Goal: Task Accomplishment & Management: Manage account settings

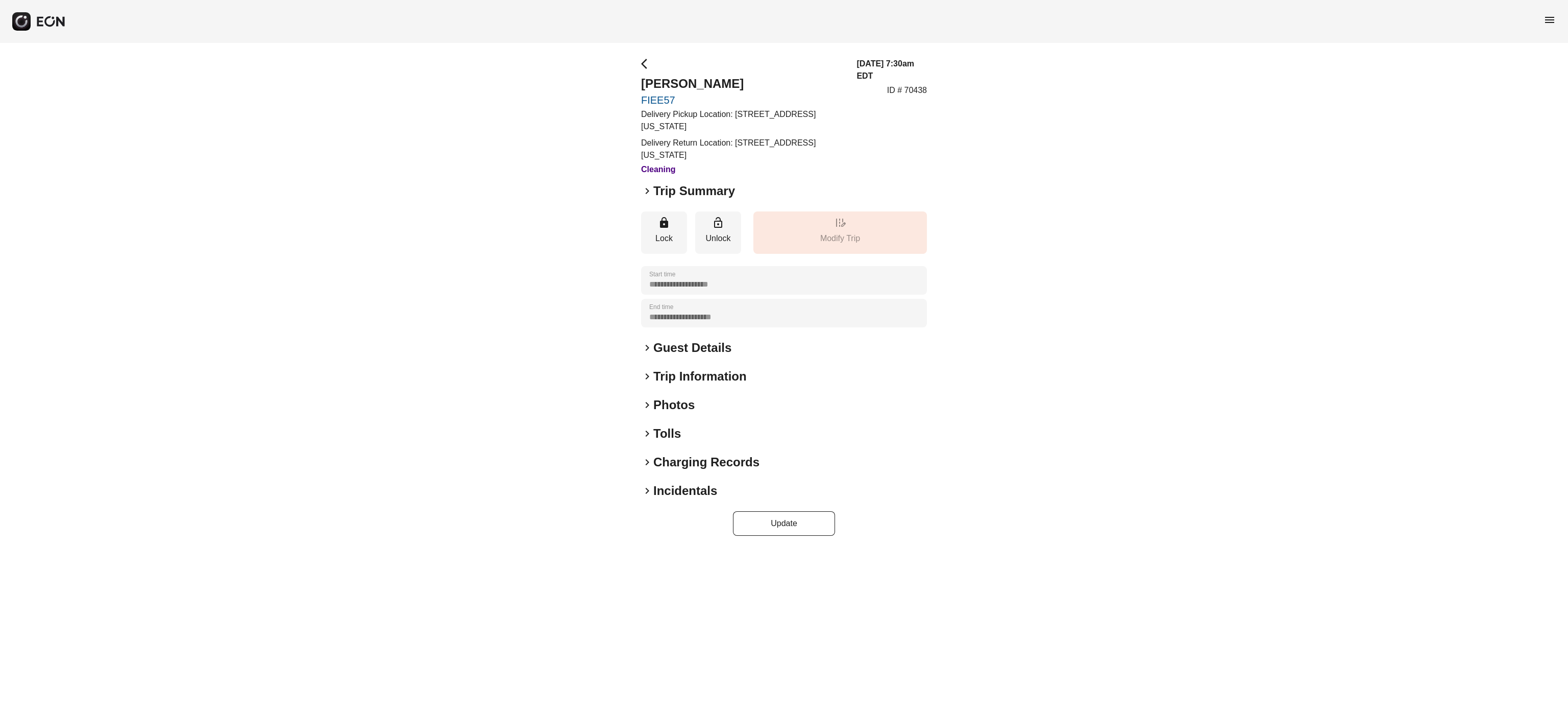
click at [680, 411] on h2 "Photos" at bounding box center [674, 405] width 41 height 16
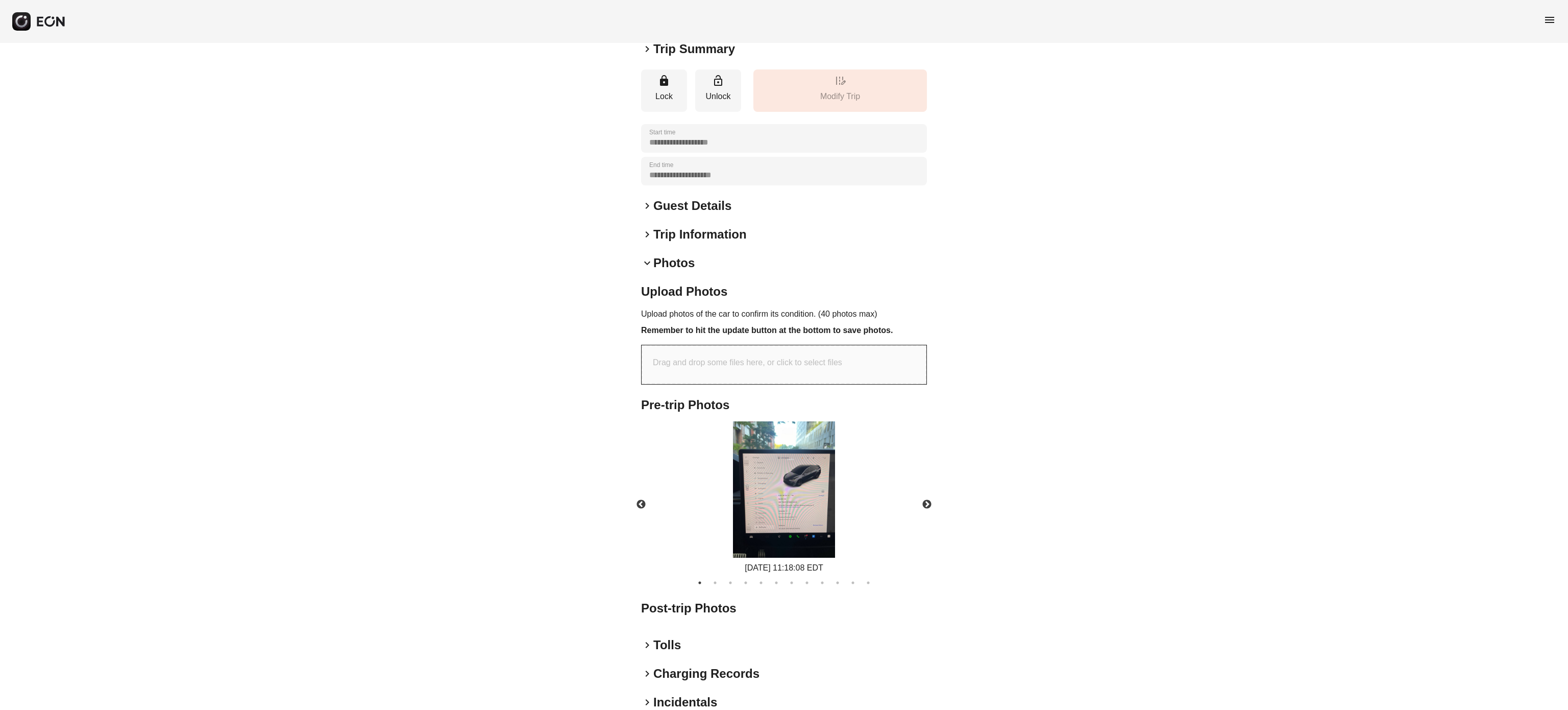
scroll to position [193, 0]
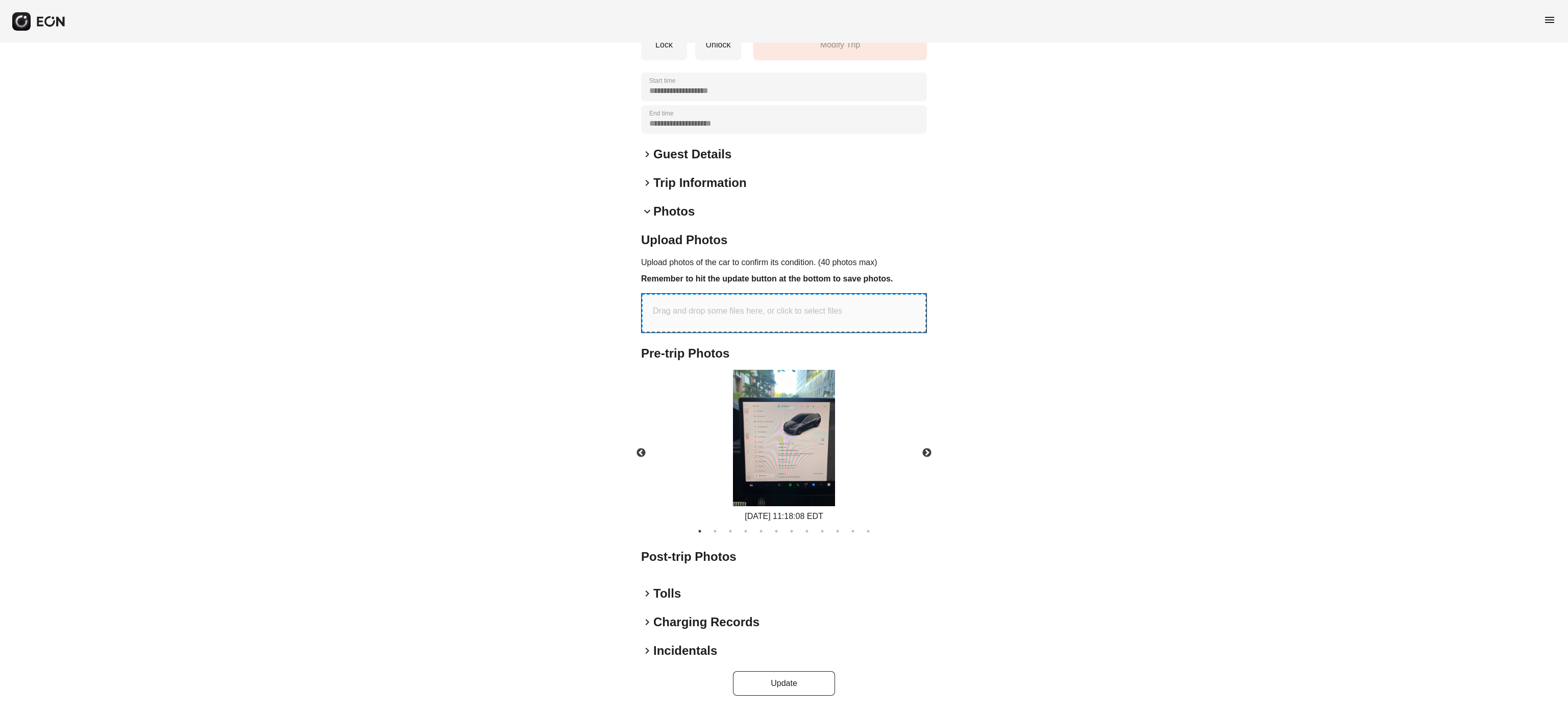
click at [711, 323] on div "Drag and drop some files here, or click to select files" at bounding box center [784, 313] width 285 height 39
type input "**********"
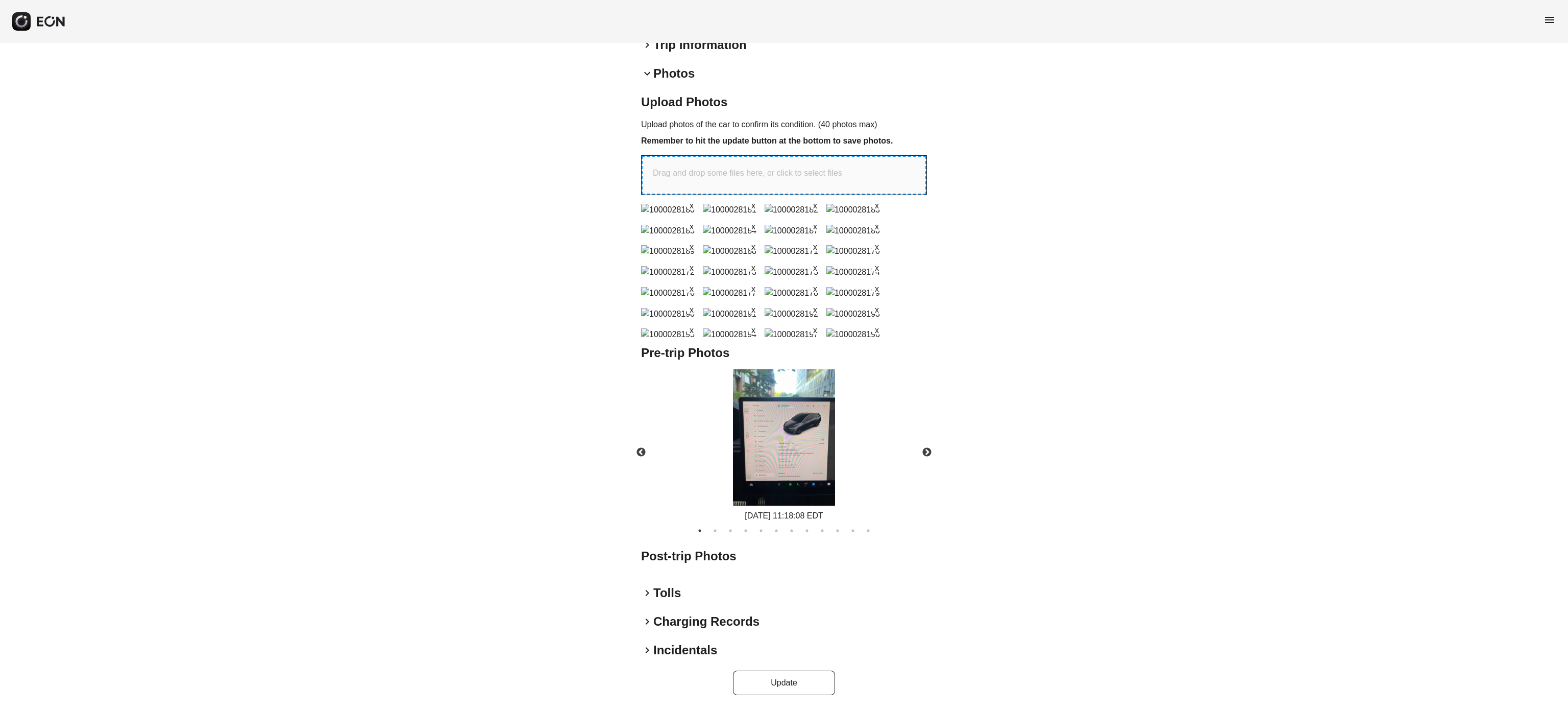
scroll to position [599, 0]
click at [785, 683] on button "Update" at bounding box center [784, 683] width 102 height 25
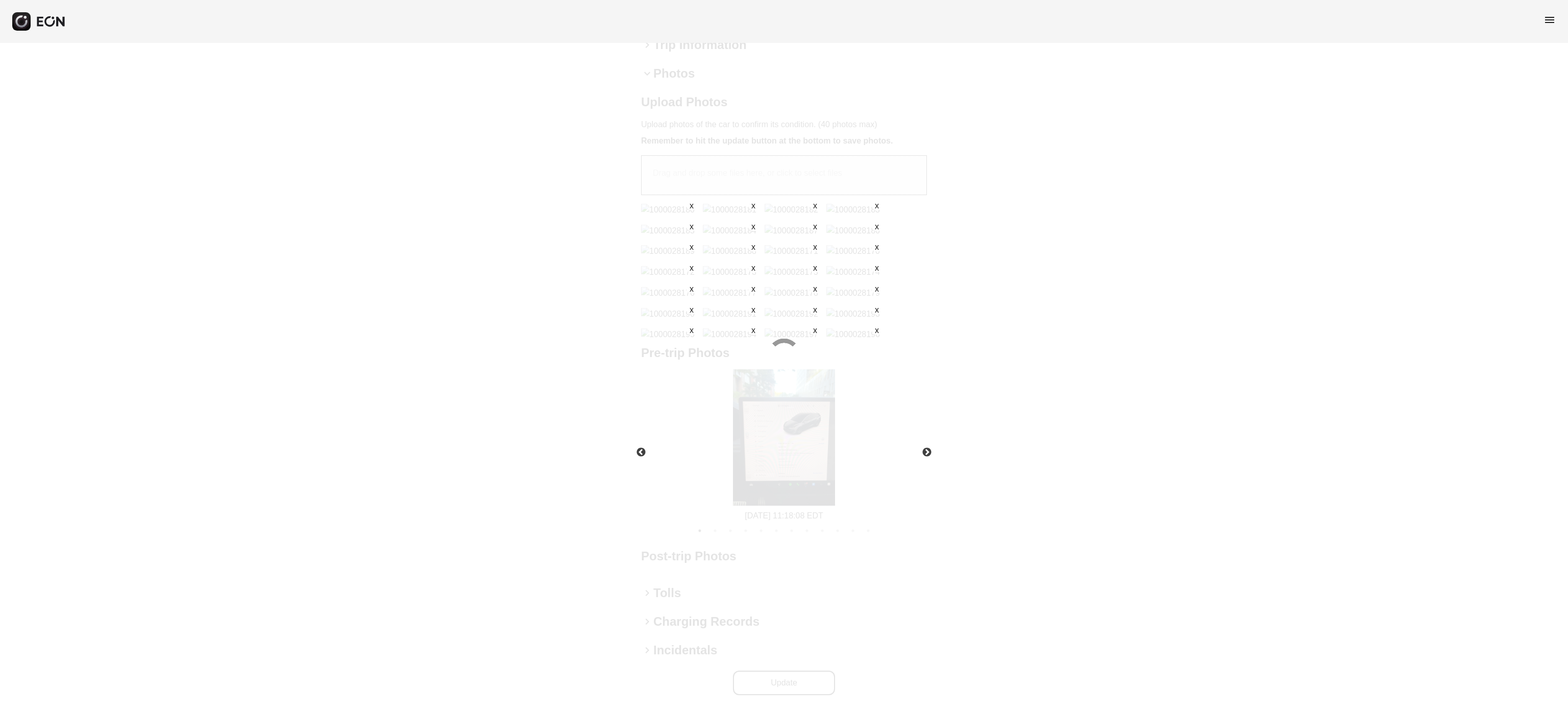
scroll to position [193, 0]
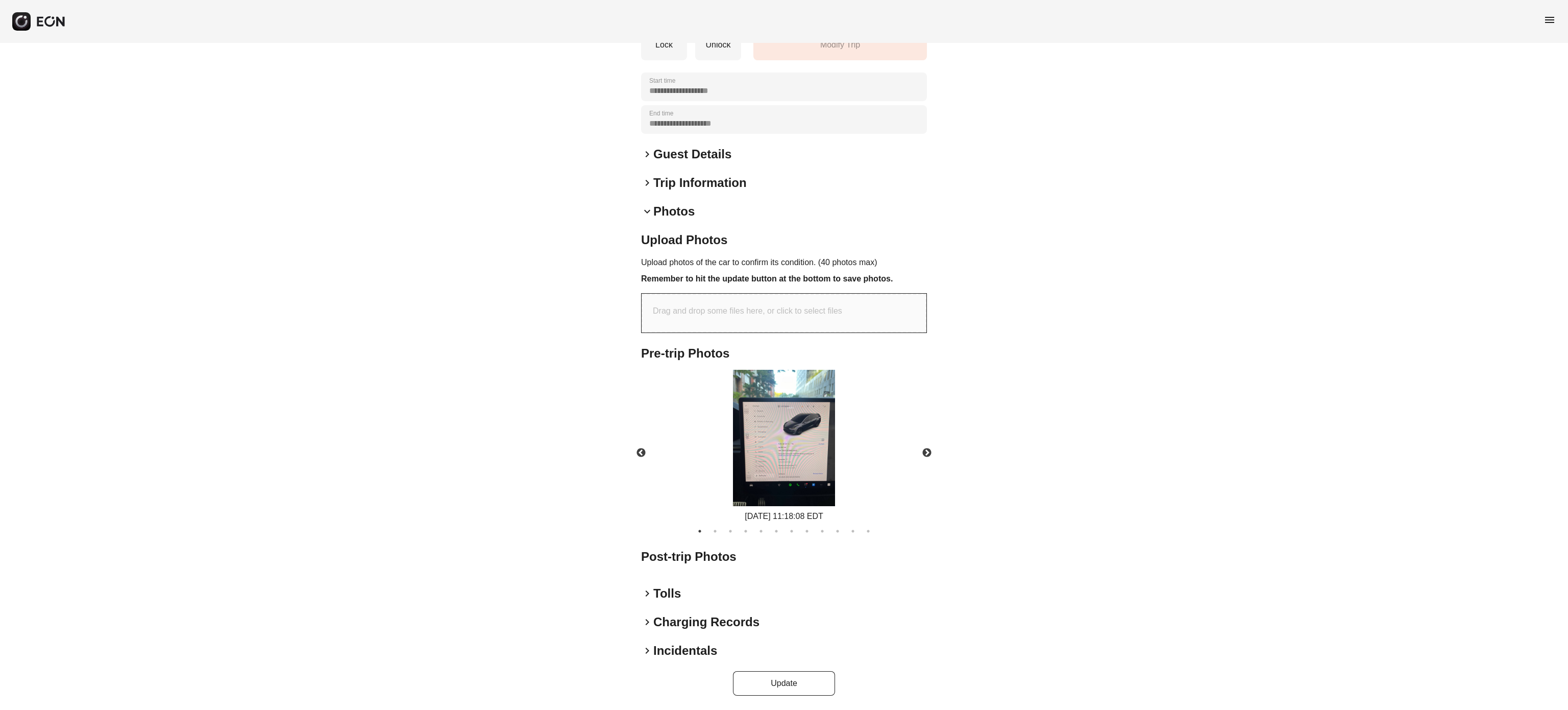
click at [711, 352] on h2 "Pre-trip Photos" at bounding box center [784, 353] width 286 height 16
click at [699, 214] on div "keyboard_arrow_down Photos" at bounding box center [784, 211] width 286 height 16
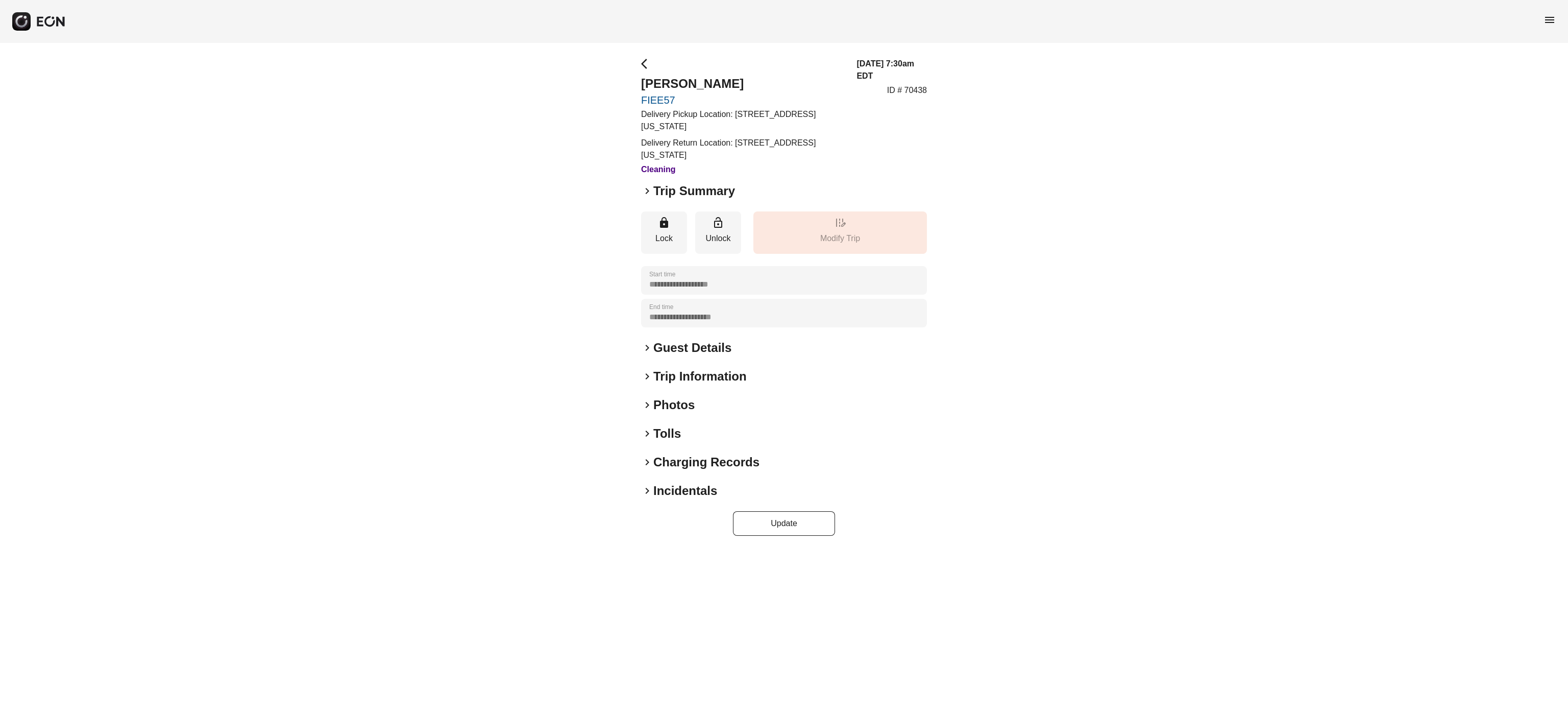
scroll to position [0, 0]
